Goal: Task Accomplishment & Management: Manage account settings

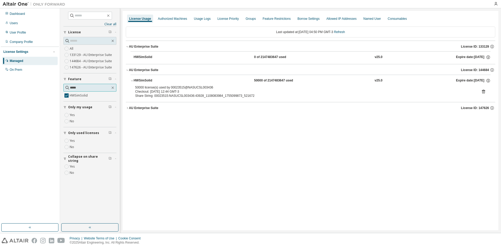
click at [82, 90] on input "*****" at bounding box center [90, 87] width 40 height 5
click at [82, 94] on label "HWSimSolid" at bounding box center [79, 96] width 19 height 6
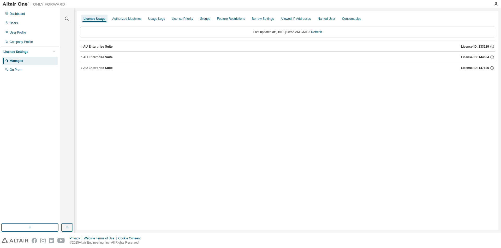
click at [81, 56] on icon "button" at bounding box center [81, 57] width 3 height 3
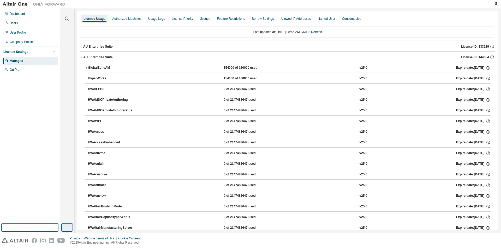
click at [66, 230] on button "button" at bounding box center [66, 228] width 11 height 8
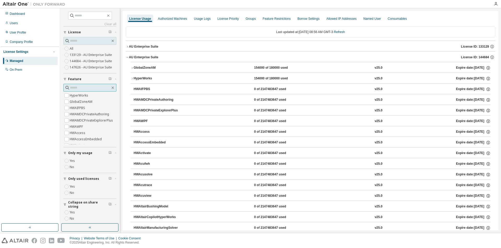
click at [77, 87] on input "text" at bounding box center [90, 87] width 40 height 5
type input "********"
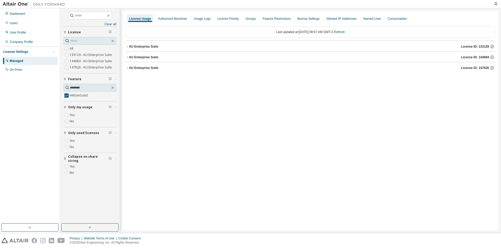
click at [130, 58] on div "AU Enterprise Suite" at bounding box center [143, 57] width 29 height 4
click at [281, 68] on div "50000 of 2147483647 used" at bounding box center [277, 68] width 47 height 5
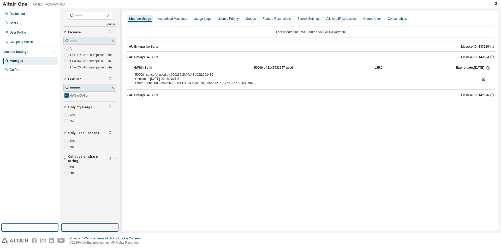
click at [481, 79] on icon at bounding box center [483, 79] width 5 height 5
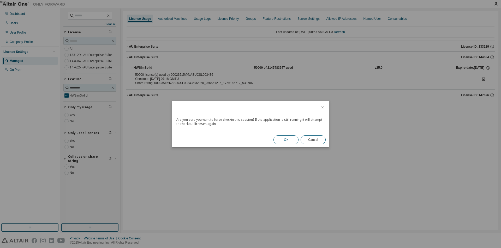
click at [293, 143] on button "OK" at bounding box center [285, 140] width 25 height 9
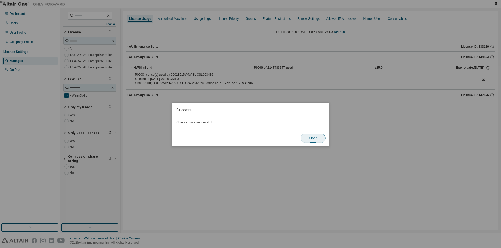
click at [321, 139] on button "Close" at bounding box center [312, 138] width 25 height 9
